Goal: Check status

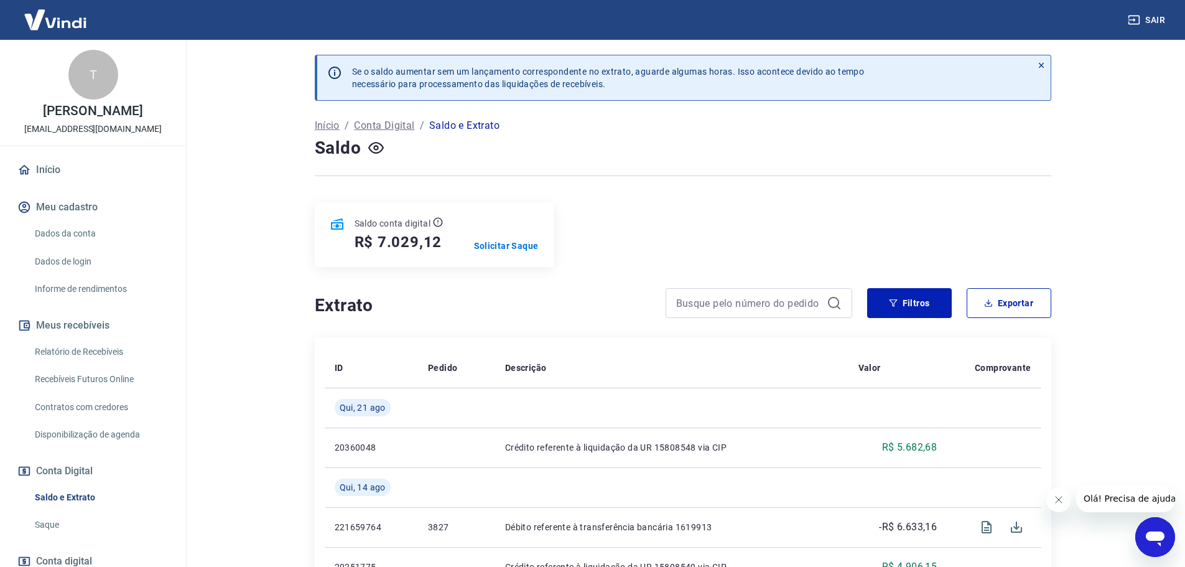
click at [625, 227] on div "Saldo conta digital R$ 7.029,12 Solicitar Saque" at bounding box center [683, 234] width 737 height 65
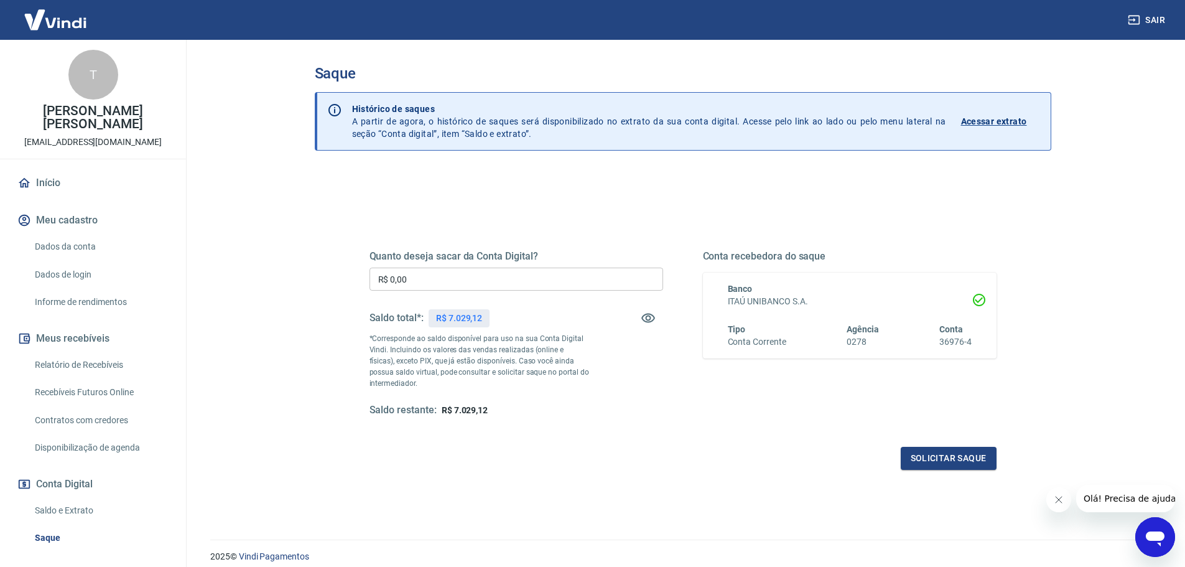
click at [999, 116] on p "Acessar extrato" at bounding box center [994, 121] width 66 height 12
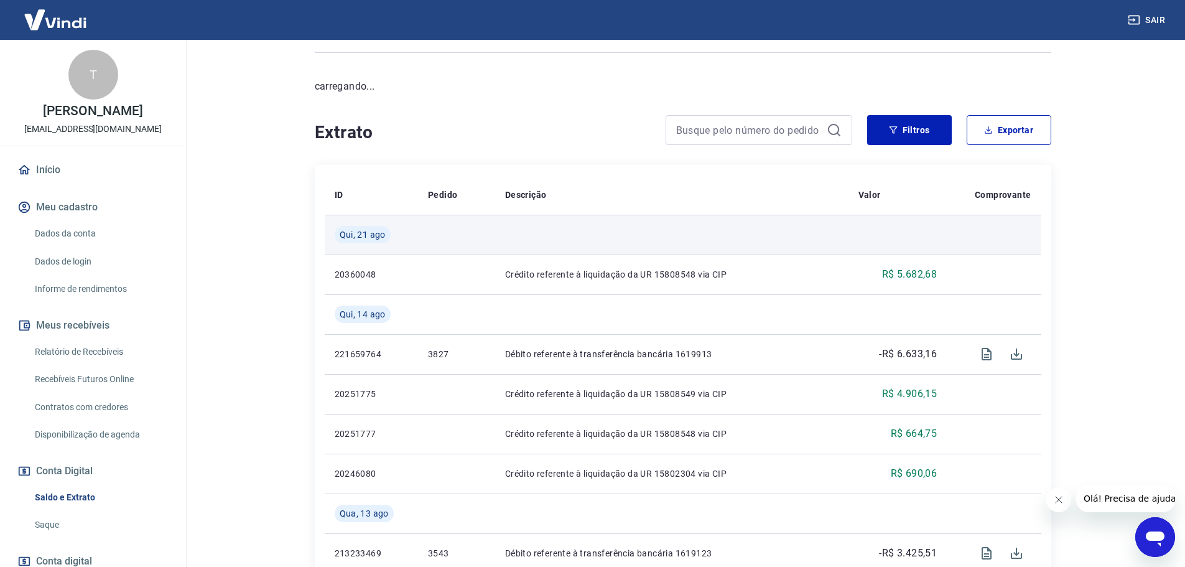
scroll to position [124, 0]
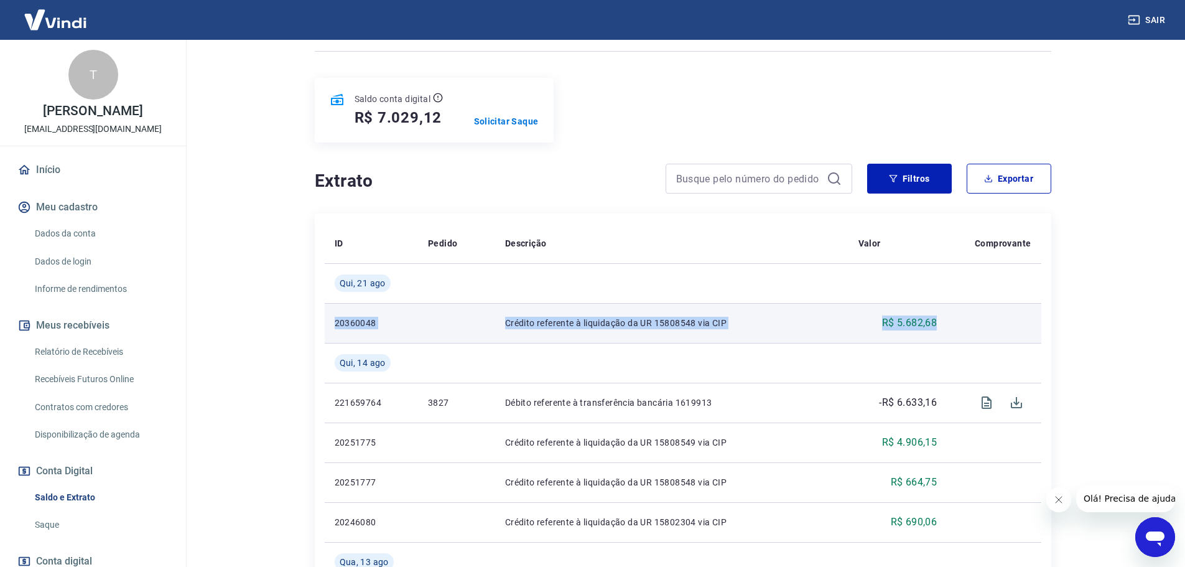
drag, startPoint x: 335, startPoint y: 324, endPoint x: 1031, endPoint y: 324, distance: 695.6
click at [1031, 324] on tr "20360048 Crédito referente à liquidação da UR 15808548 via CIP R$ 5.682,68" at bounding box center [683, 323] width 717 height 40
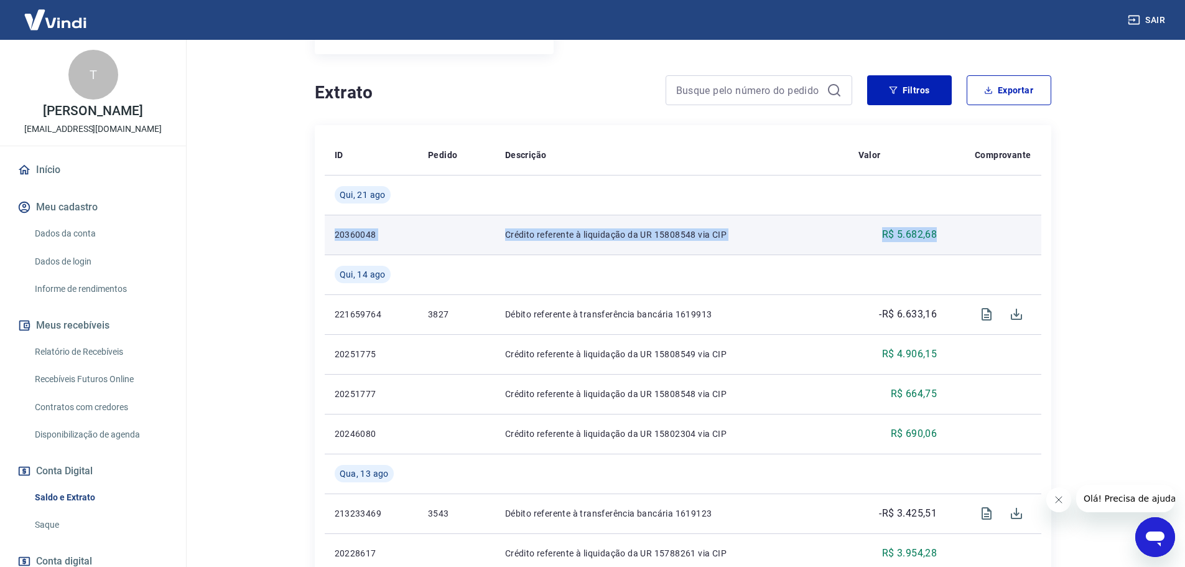
scroll to position [249, 0]
